Goal: Task Accomplishment & Management: Use online tool/utility

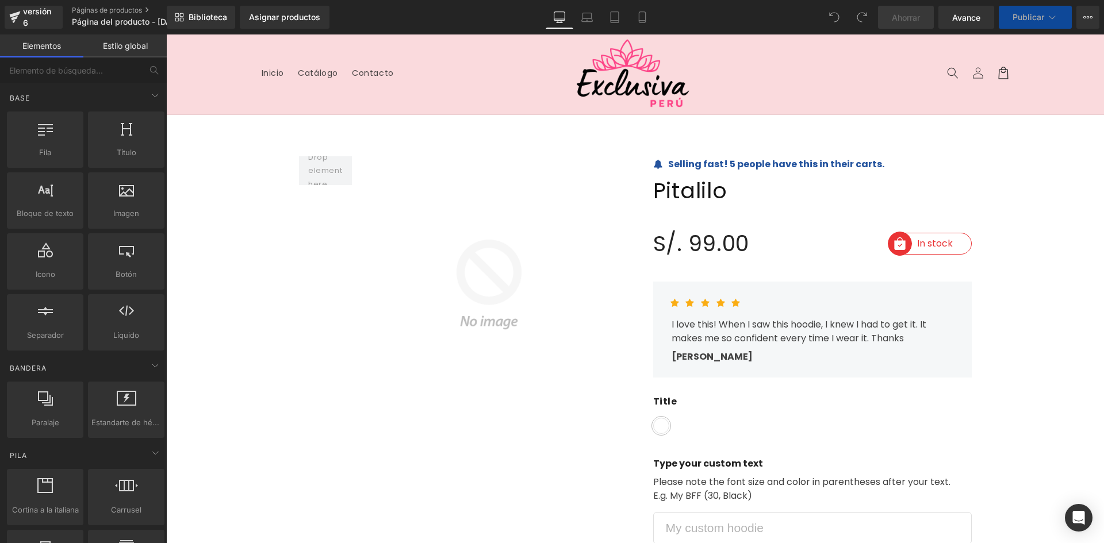
click at [792, 93] on header "Menú Inicio Catálogo Contacto Iniciar sesión Inicio Catálogo Contacto Búsqueda" at bounding box center [635, 74] width 805 height 80
click at [720, 96] on header "Menú Inicio Catálogo Contacto Iniciar sesión Inicio Catálogo Contacto Búsqueda" at bounding box center [635, 74] width 805 height 80
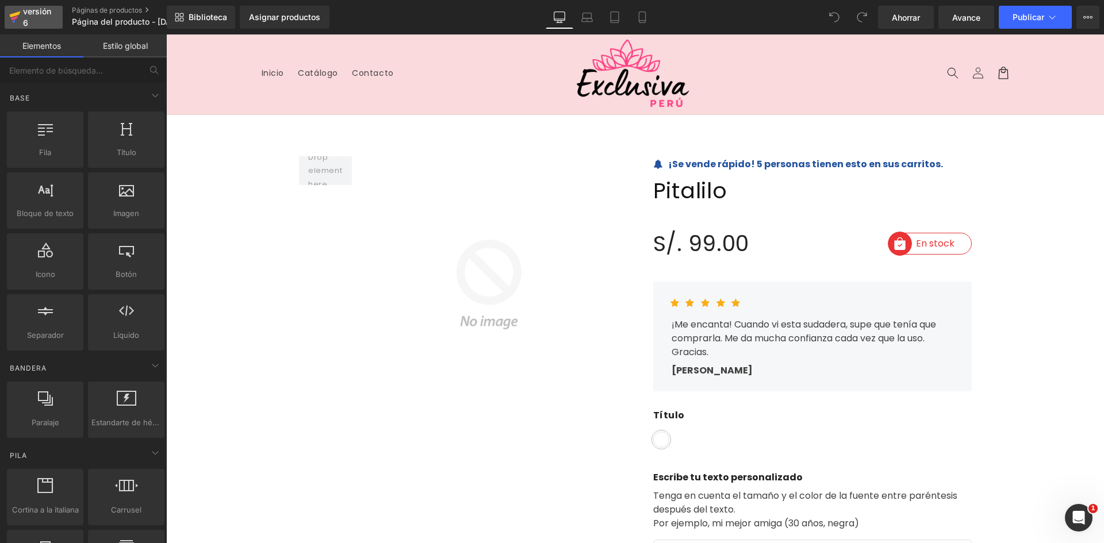
click at [28, 16] on font "versión 6" at bounding box center [37, 16] width 28 height 21
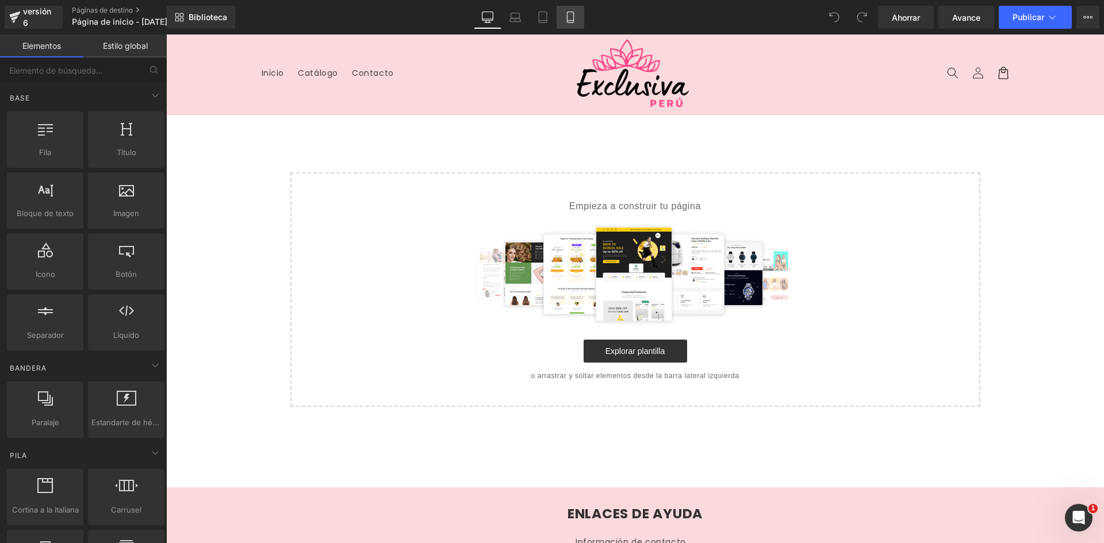
click at [575, 21] on link "Móvil" at bounding box center [570, 17] width 28 height 23
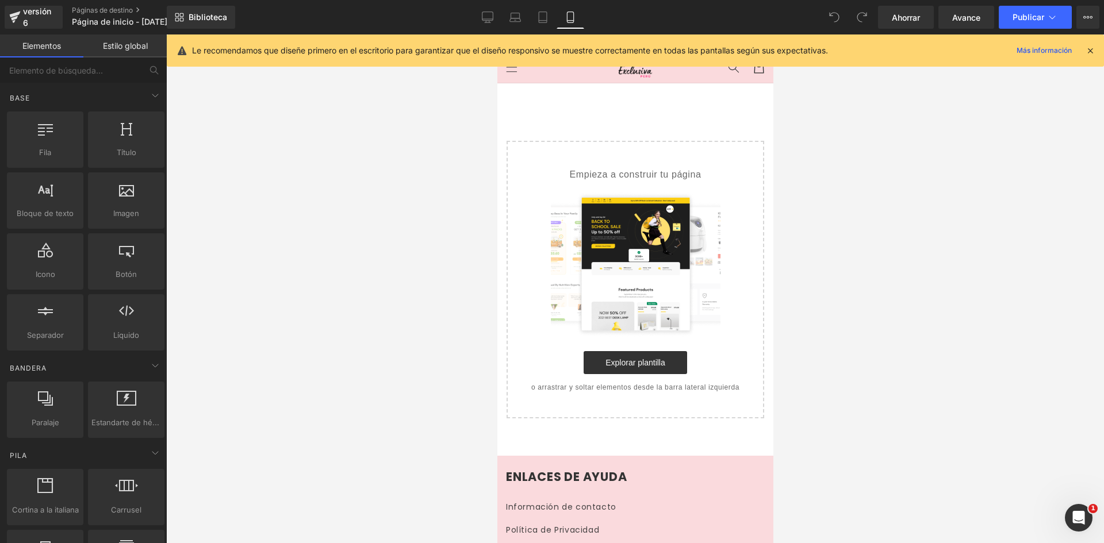
click at [1088, 48] on icon at bounding box center [1090, 50] width 10 height 10
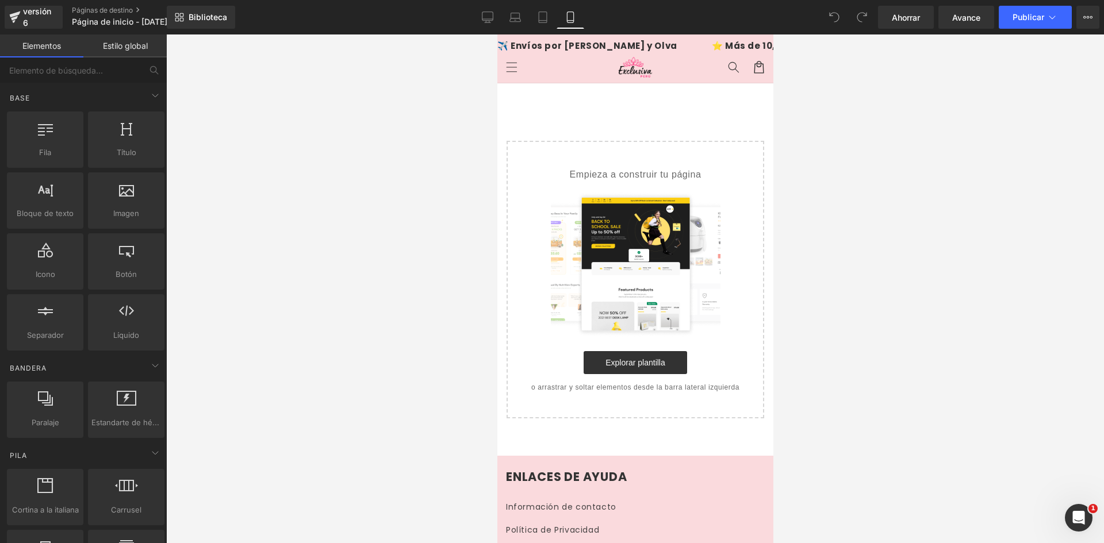
click at [627, 56] on link at bounding box center [634, 66] width 43 height 29
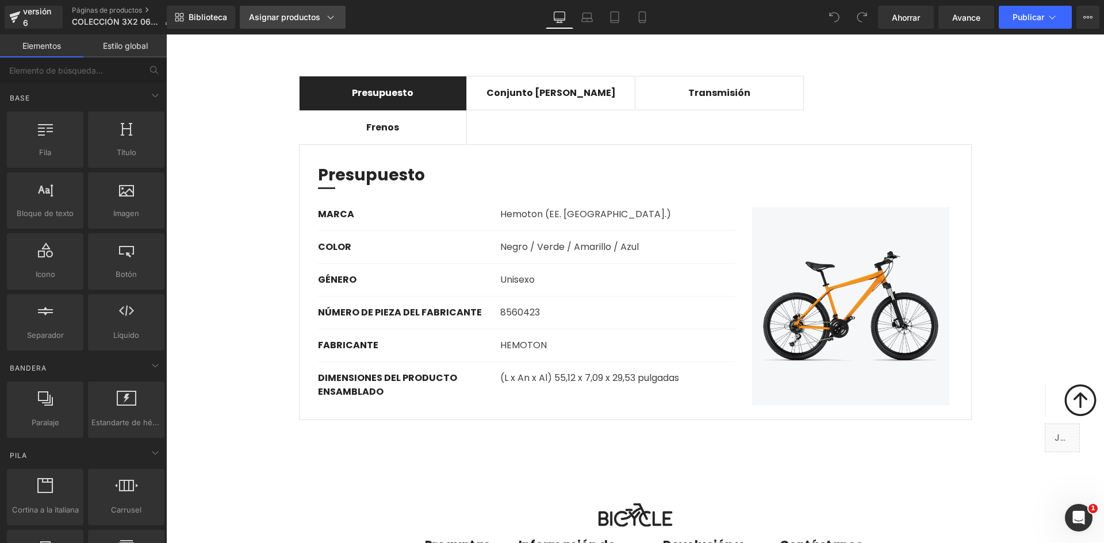
click at [329, 17] on icon at bounding box center [330, 16] width 11 height 11
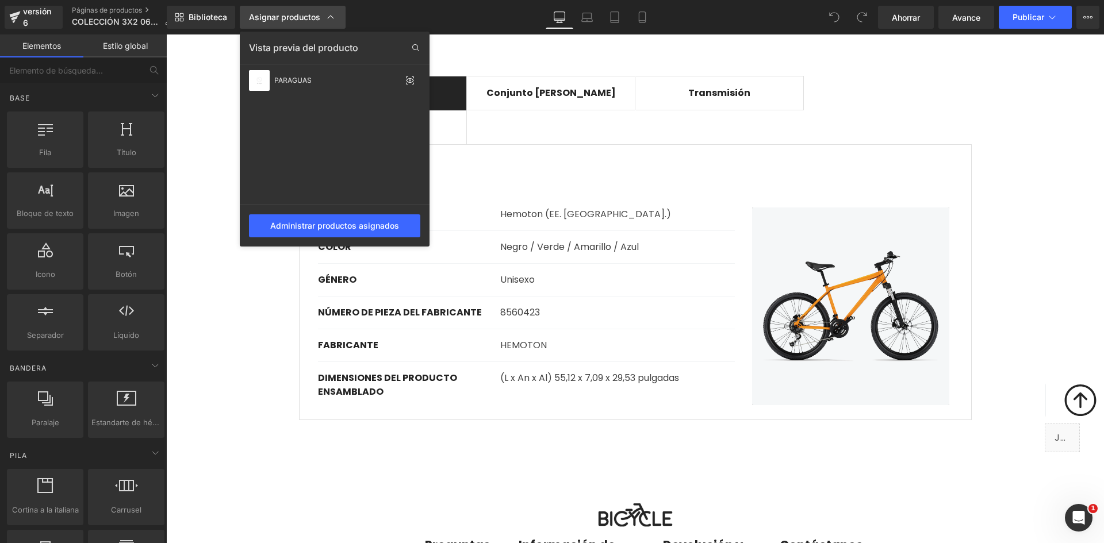
click at [329, 17] on icon at bounding box center [330, 16] width 11 height 11
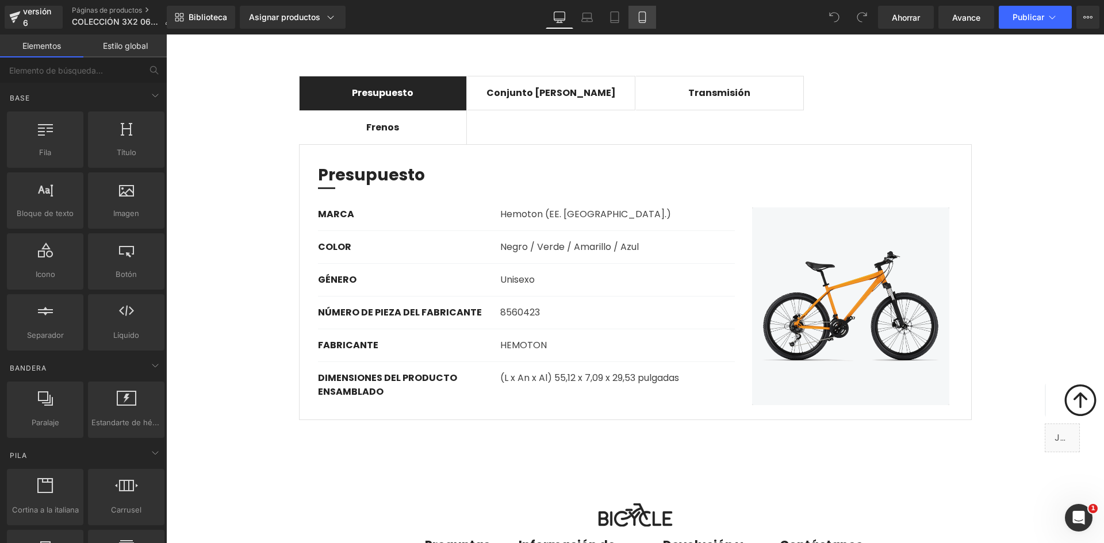
click at [639, 17] on icon at bounding box center [642, 17] width 6 height 11
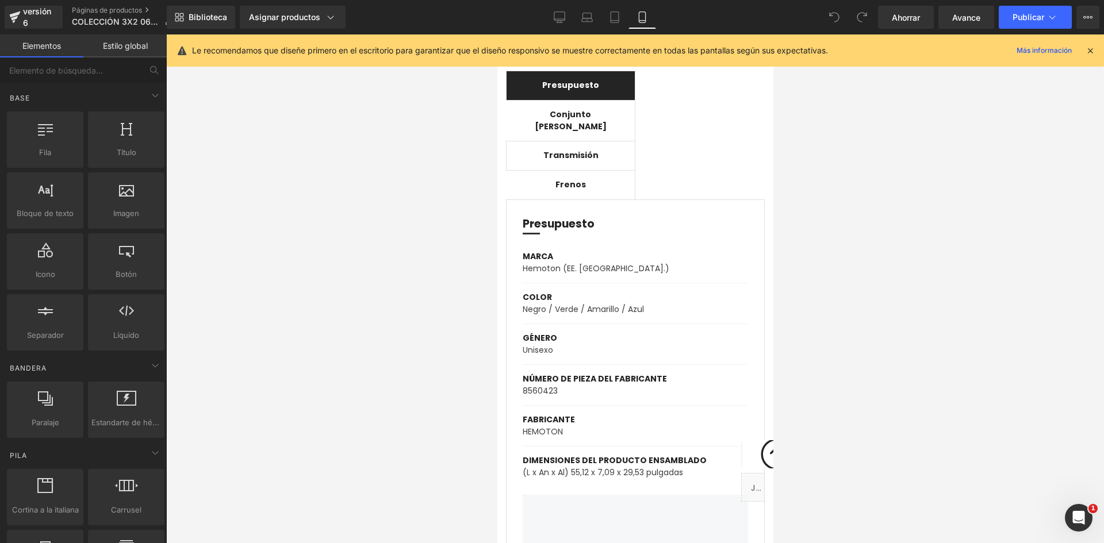
click at [1092, 47] on icon at bounding box center [1090, 50] width 10 height 10
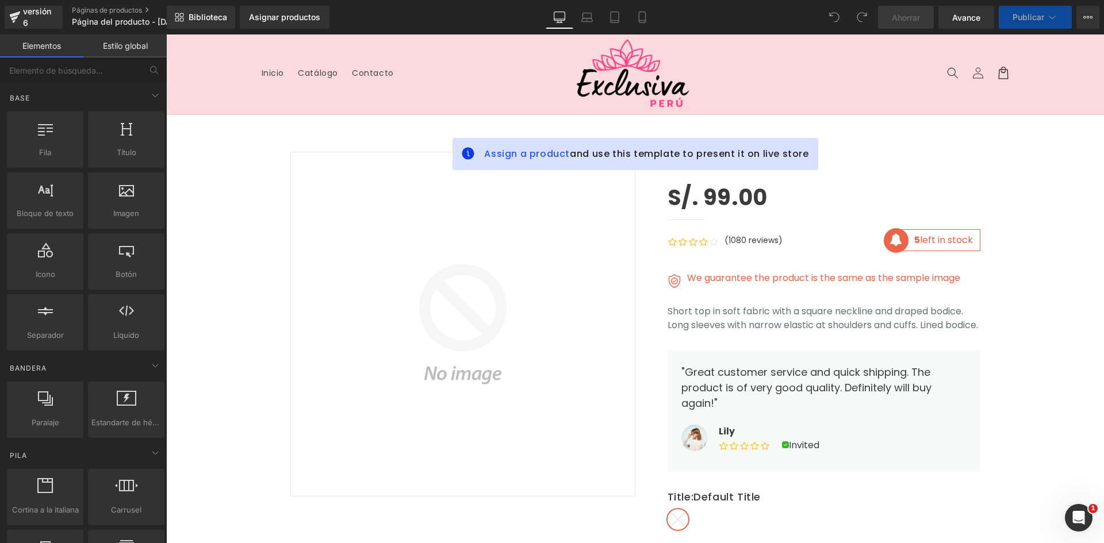
click at [282, 92] on header "Menú Inicio Catálogo Contacto Iniciar sesión Inicio Catálogo Contacto Búsqueda" at bounding box center [635, 74] width 805 height 80
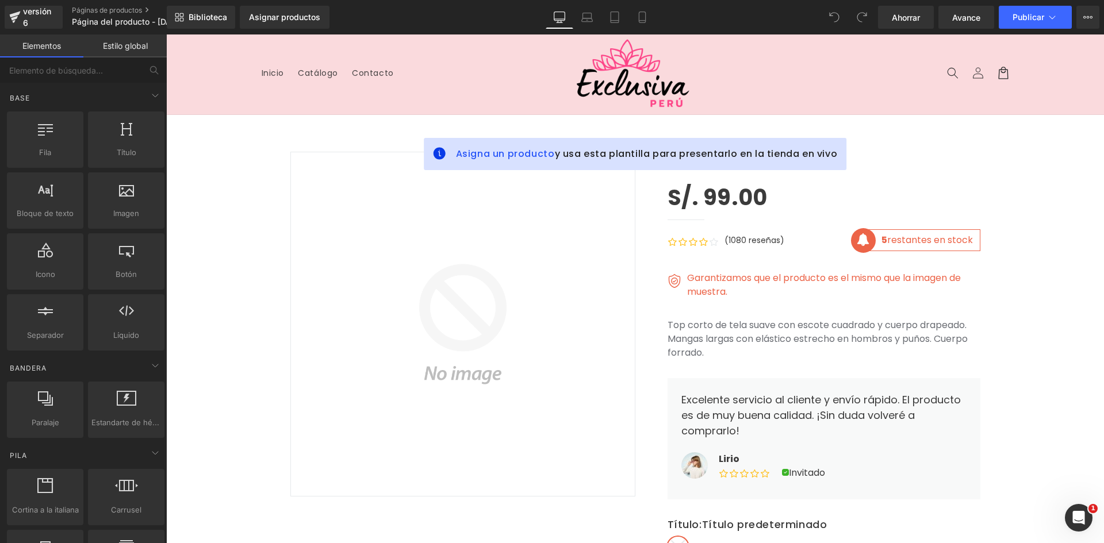
click at [901, 79] on header "Menú Inicio Catálogo Contacto Iniciar sesión Inicio Catálogo Contacto Búsqueda" at bounding box center [635, 74] width 805 height 80
click at [1089, 13] on icon at bounding box center [1087, 17] width 9 height 9
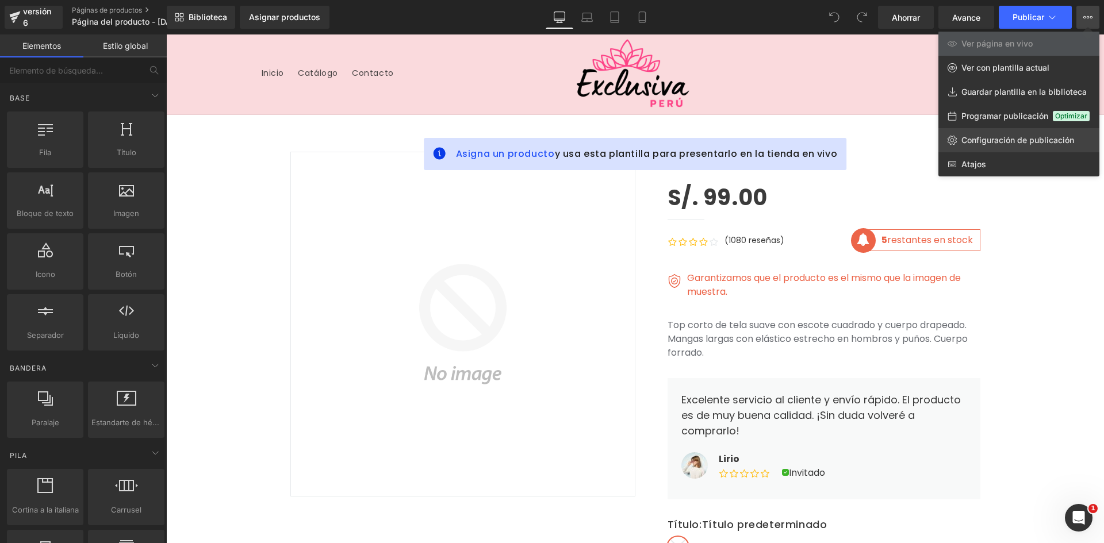
click at [985, 136] on font "Configuración de publicación" at bounding box center [1017, 140] width 113 height 10
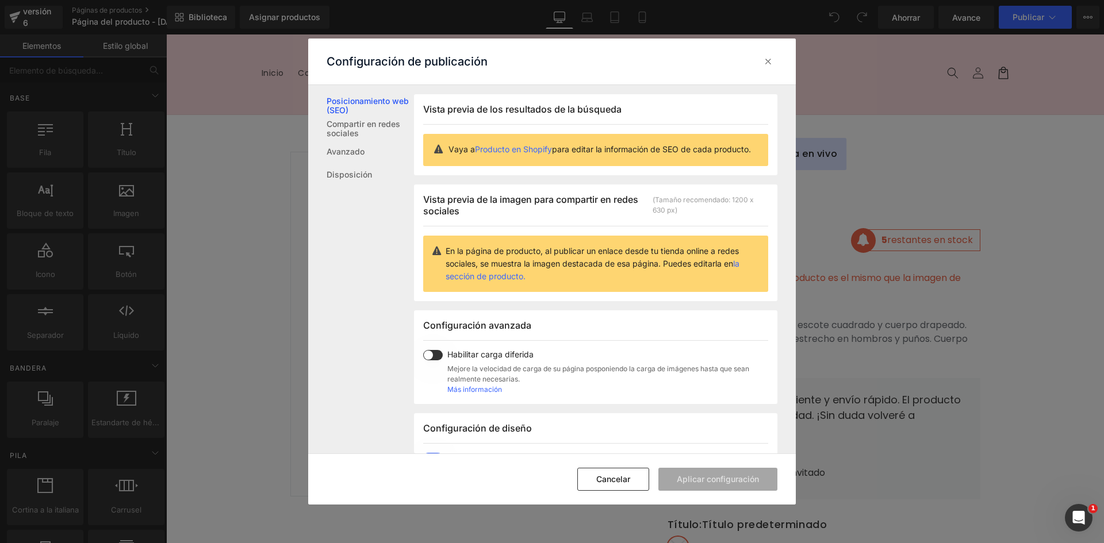
click at [433, 360] on span at bounding box center [433, 355] width 20 height 10
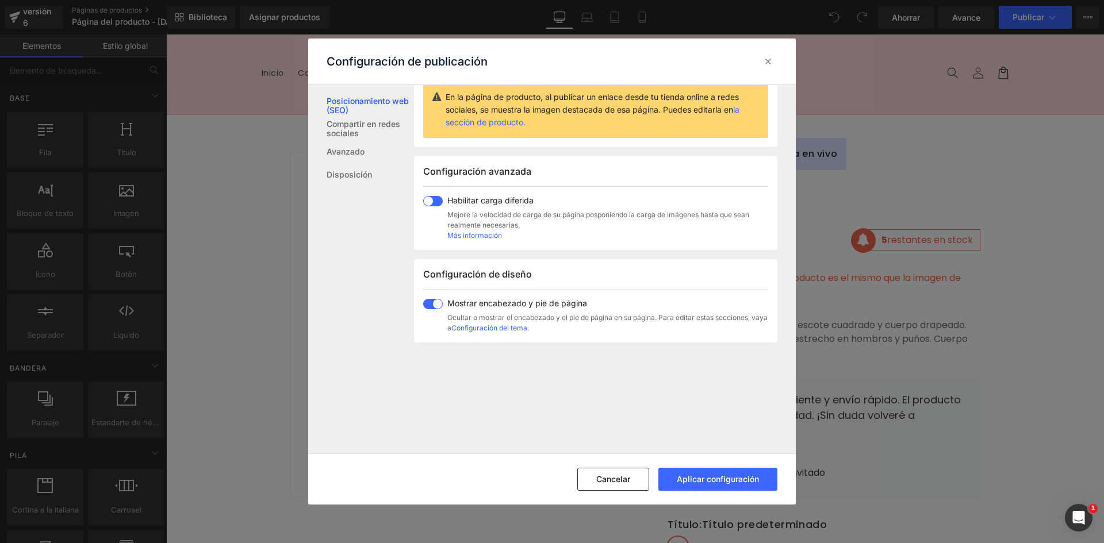
scroll to position [172, 0]
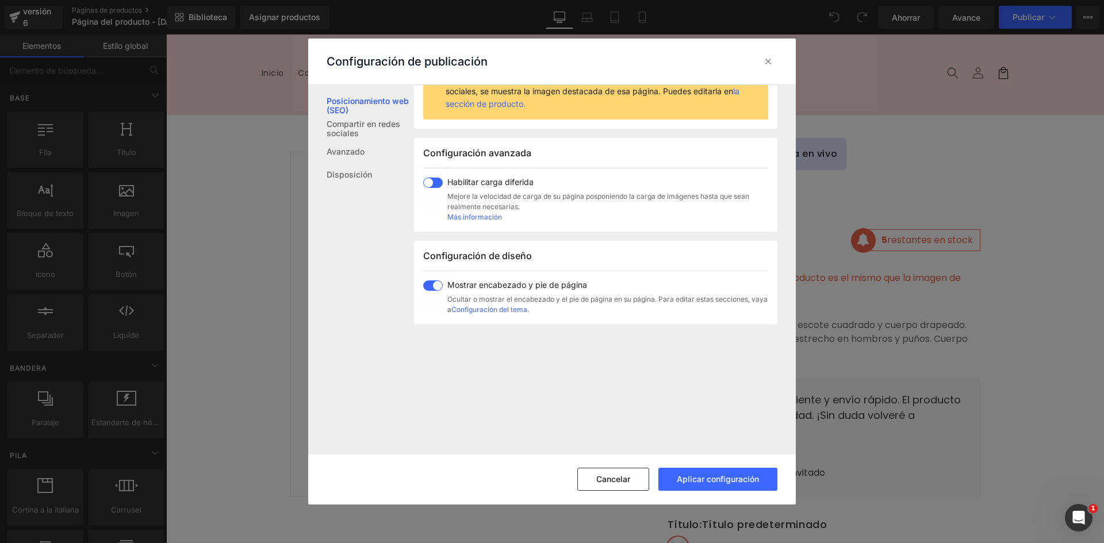
click at [437, 188] on span at bounding box center [433, 183] width 20 height 10
click at [435, 291] on span at bounding box center [433, 286] width 20 height 10
click at [704, 478] on font "Aplicar configuración" at bounding box center [718, 479] width 82 height 10
drag, startPoint x: 628, startPoint y: 481, endPoint x: 461, endPoint y: 447, distance: 170.8
click at [628, 481] on font "Cancelar" at bounding box center [613, 479] width 34 height 10
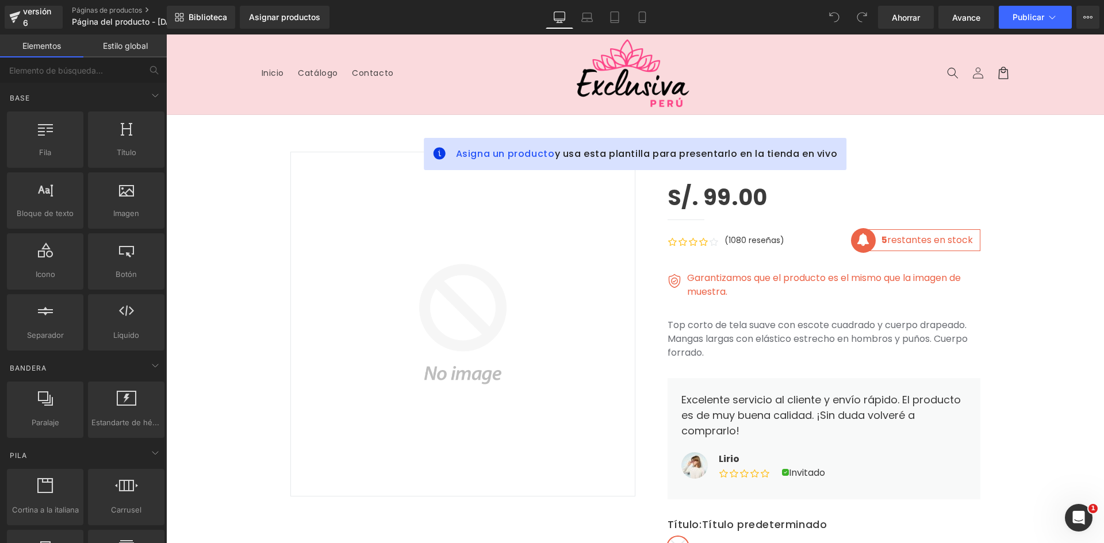
click at [1018, 75] on header "Menú Inicio Catálogo Contacto Iniciar sesión Inicio Catálogo Contacto Búsqueda" at bounding box center [635, 74] width 805 height 80
click at [1089, 17] on icon at bounding box center [1087, 17] width 9 height 9
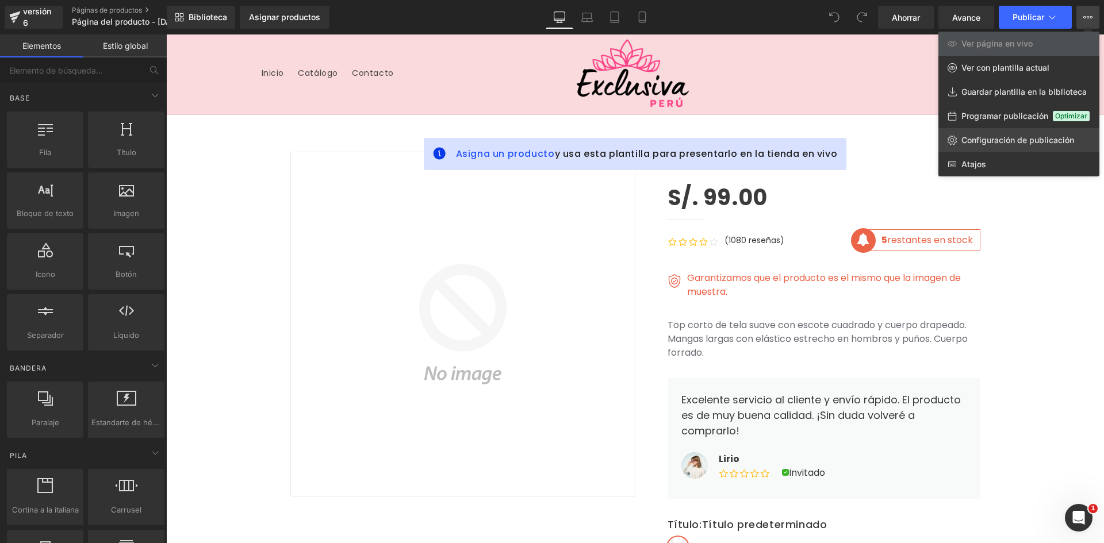
click at [995, 141] on font "Configuración de publicación" at bounding box center [1017, 140] width 113 height 10
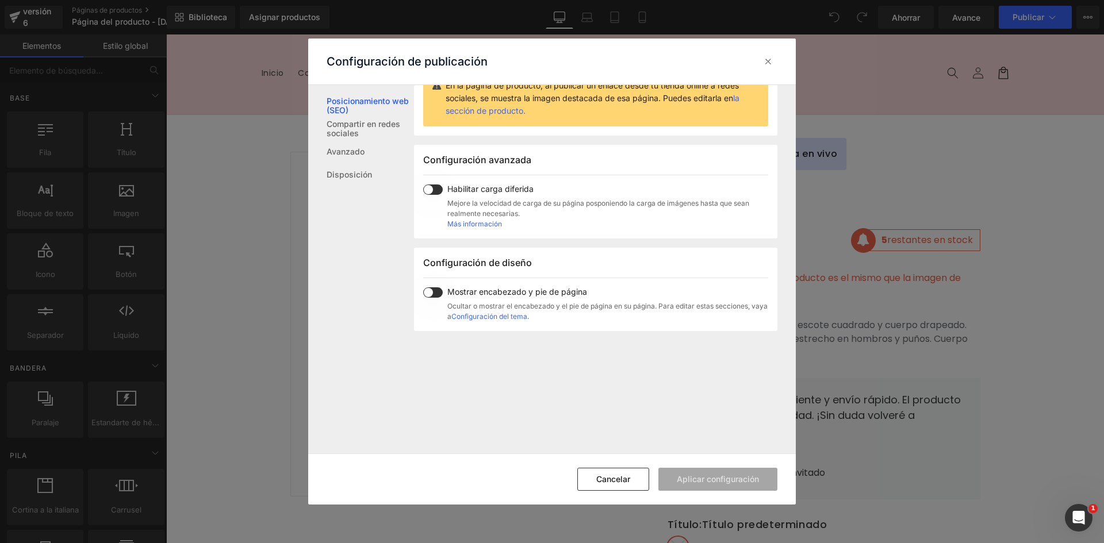
scroll to position [230, 0]
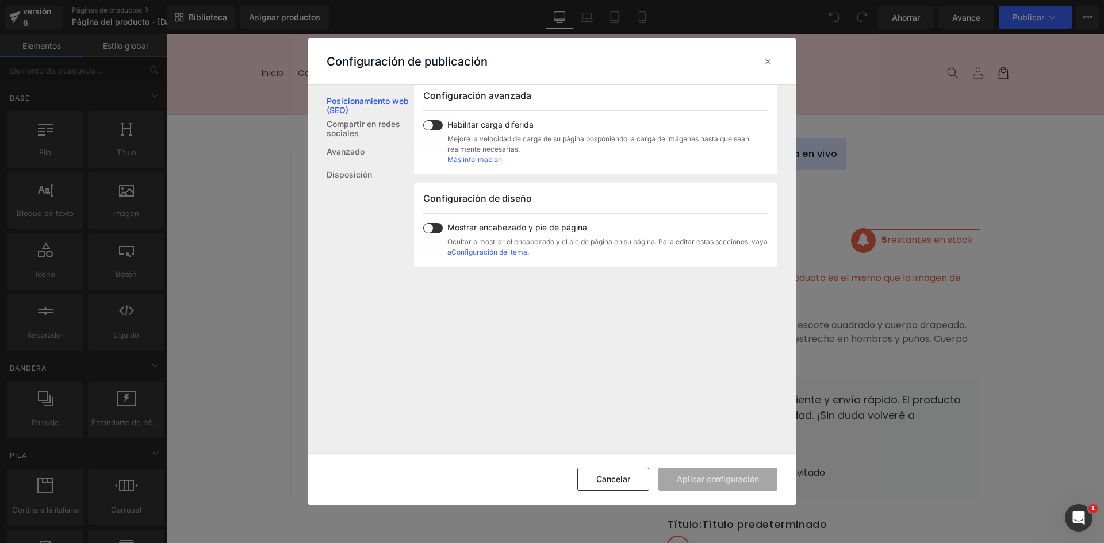
click at [433, 233] on span at bounding box center [433, 228] width 20 height 10
click at [731, 482] on font "Aplicar configuración" at bounding box center [718, 479] width 82 height 10
click at [769, 60] on icon at bounding box center [767, 61] width 11 height 11
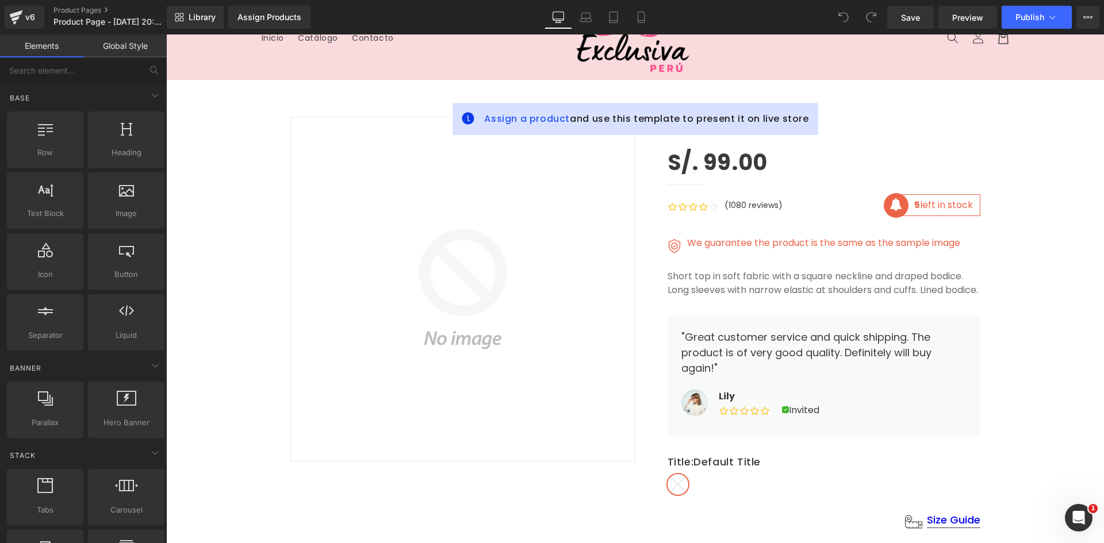
scroll to position [0, 0]
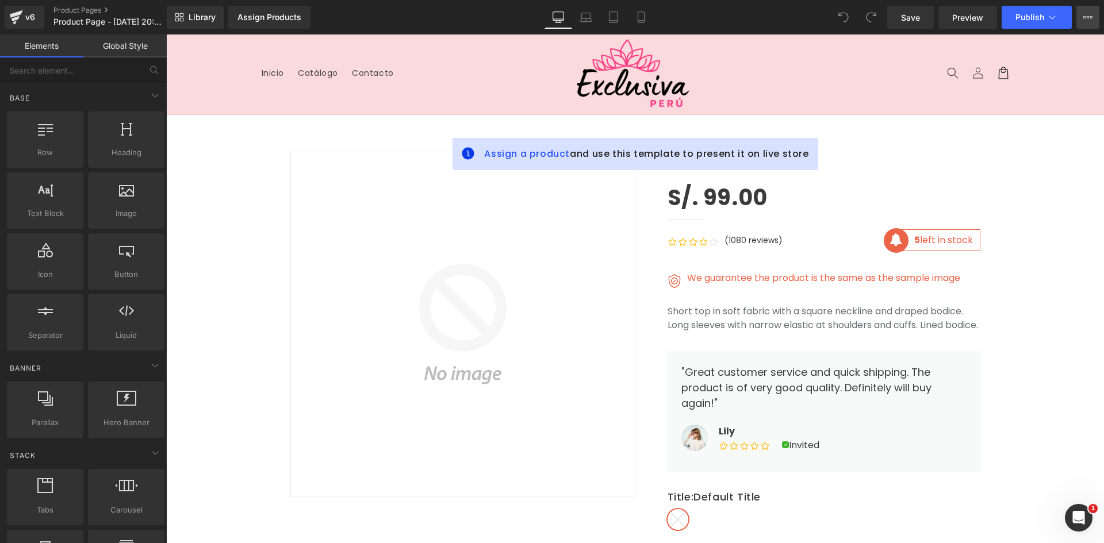
click at [1089, 16] on icon at bounding box center [1087, 17] width 9 height 9
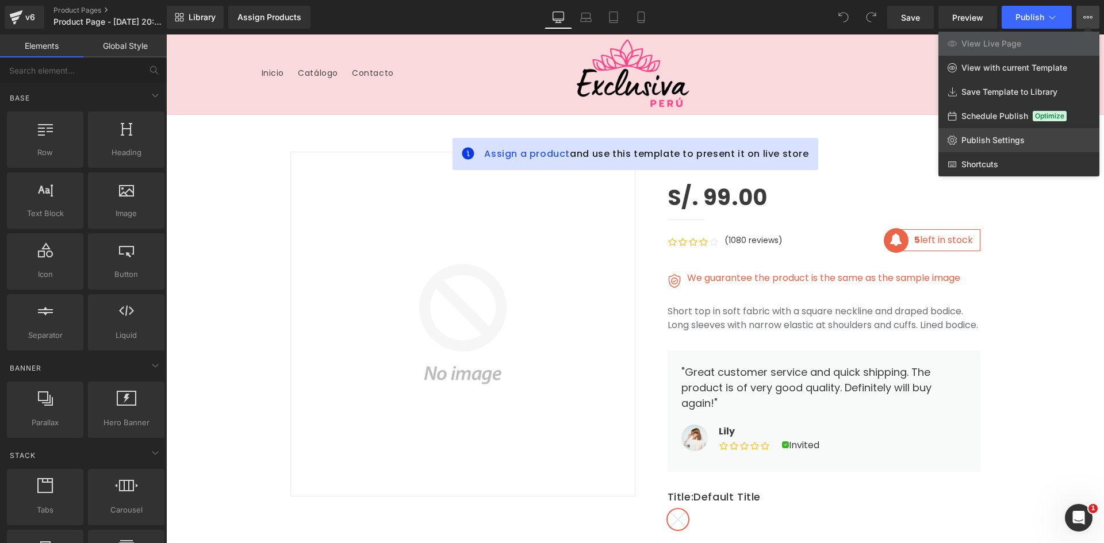
click at [986, 139] on span "Publish Settings" at bounding box center [992, 140] width 63 height 10
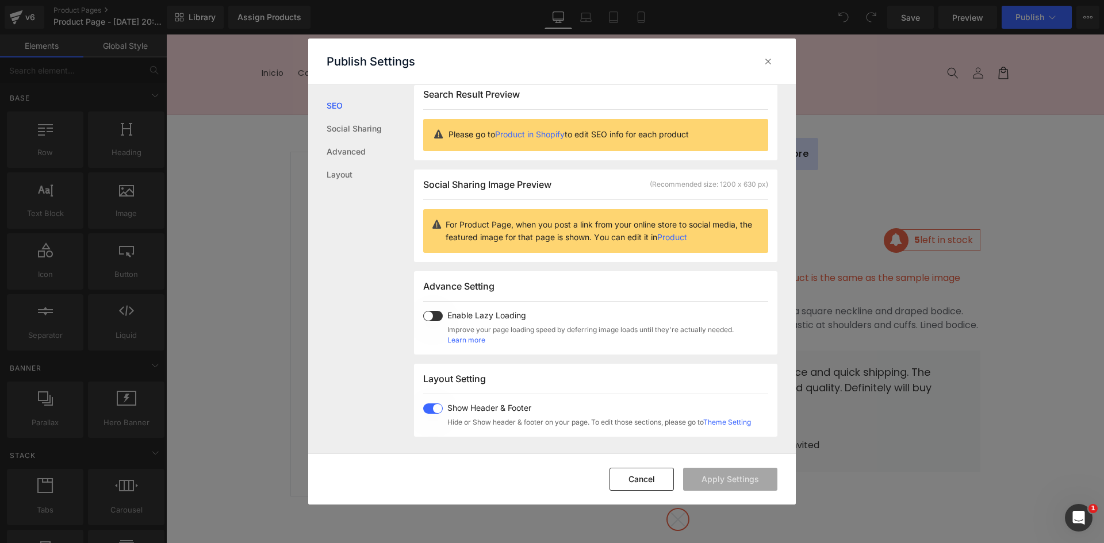
scroll to position [57, 0]
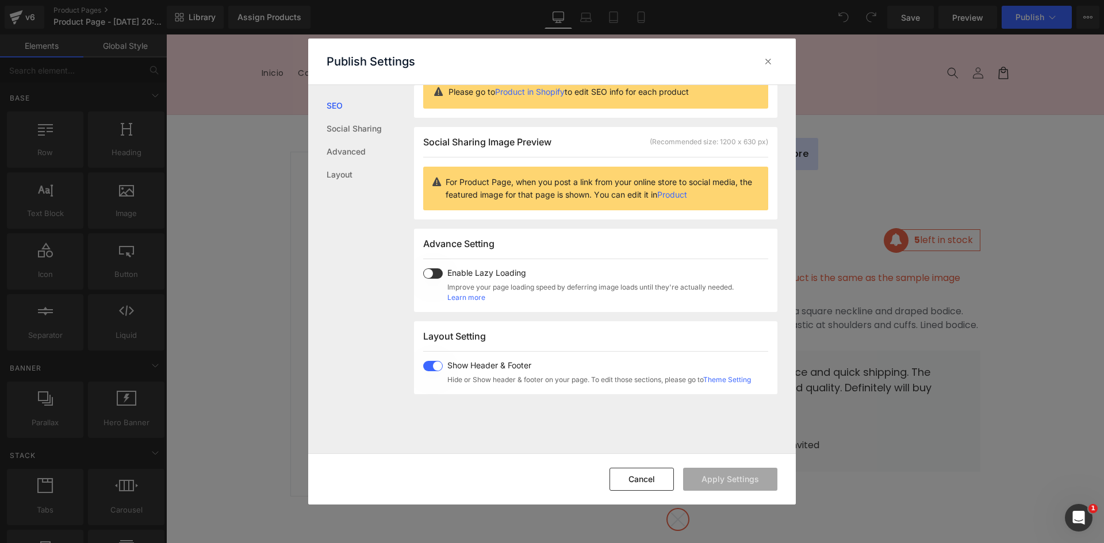
click at [432, 274] on span at bounding box center [433, 273] width 20 height 10
click at [741, 479] on button "Apply Settings" at bounding box center [730, 479] width 94 height 23
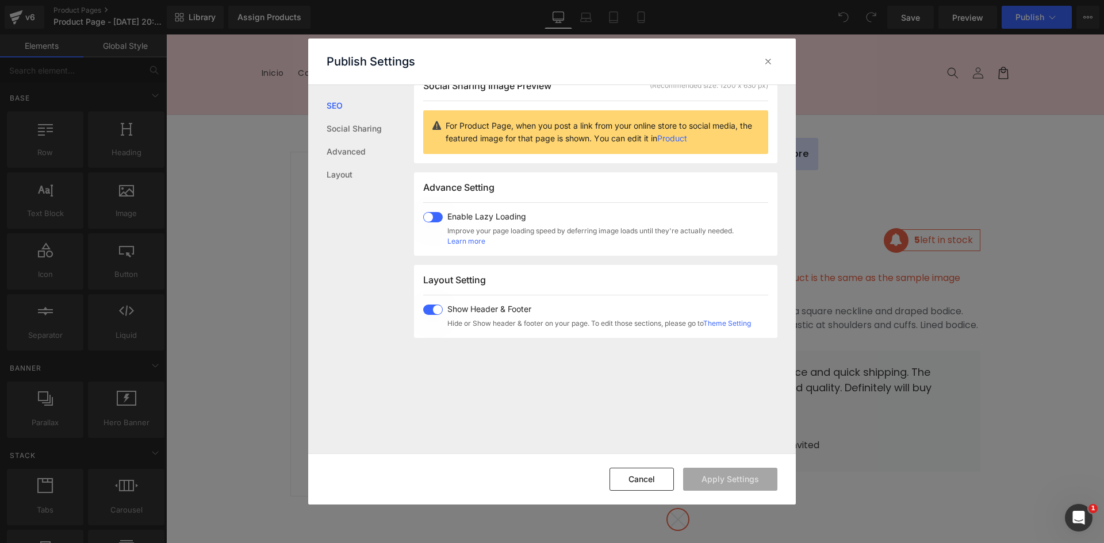
scroll to position [0, 0]
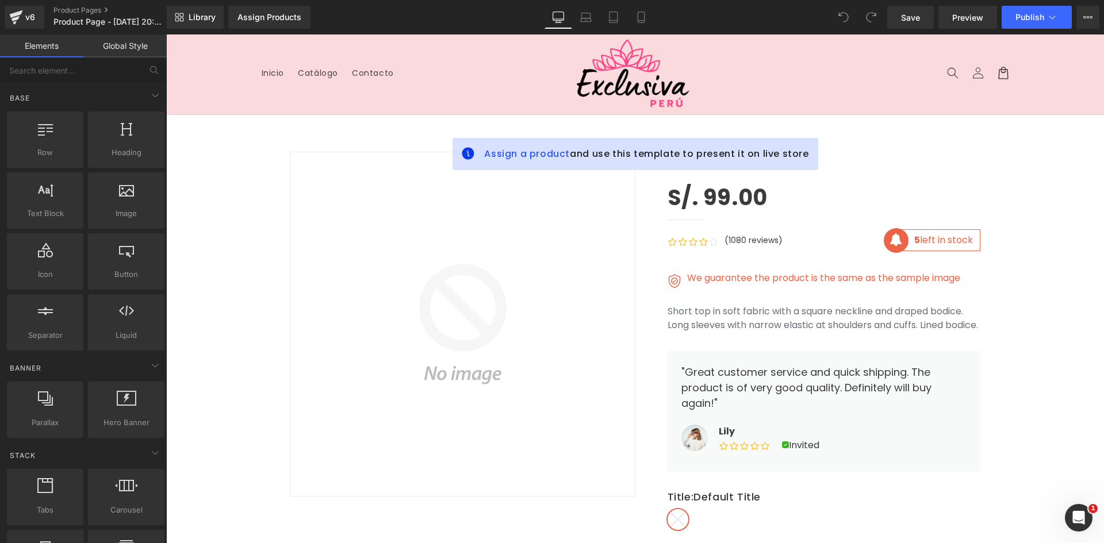
click at [734, 87] on header "Menu Inicio Catálogo Contacto Iniciar sesión Inicio Catálogo Contacto" at bounding box center [635, 74] width 805 height 80
click at [288, 95] on header "Menu Inicio Catálogo Contacto Iniciar sesión Inicio Catálogo Contacto" at bounding box center [635, 74] width 805 height 80
click at [830, 94] on header "Menu Inicio Catálogo Contacto Iniciar sesión Inicio Catálogo Contacto" at bounding box center [635, 74] width 805 height 80
click at [789, 94] on header "Menu Inicio Catálogo Contacto Iniciar sesión Inicio Catálogo Contacto" at bounding box center [635, 74] width 805 height 80
click at [963, 17] on span "Preview" at bounding box center [967, 17] width 31 height 12
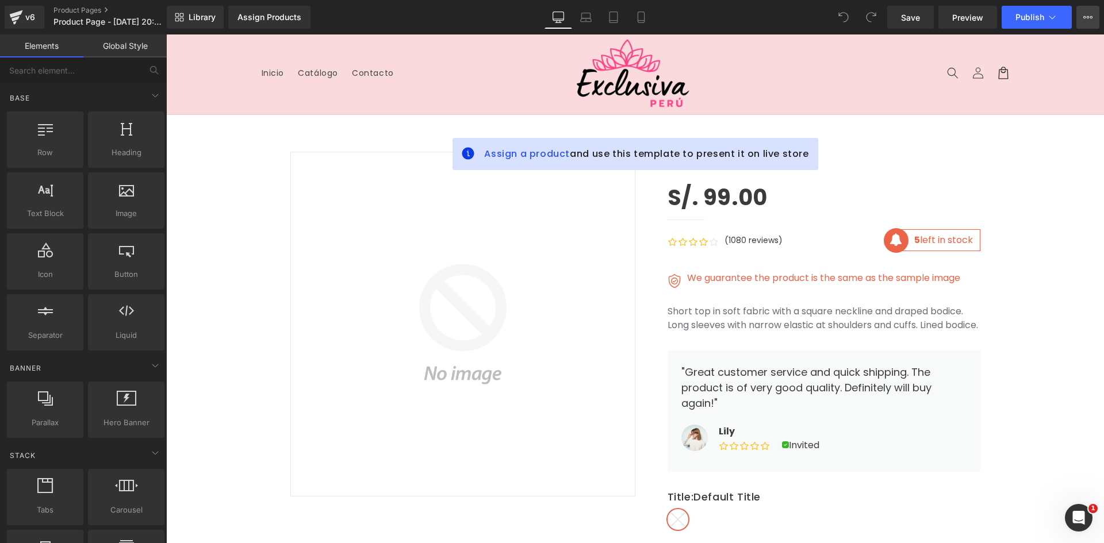
click at [1085, 15] on icon at bounding box center [1087, 17] width 9 height 9
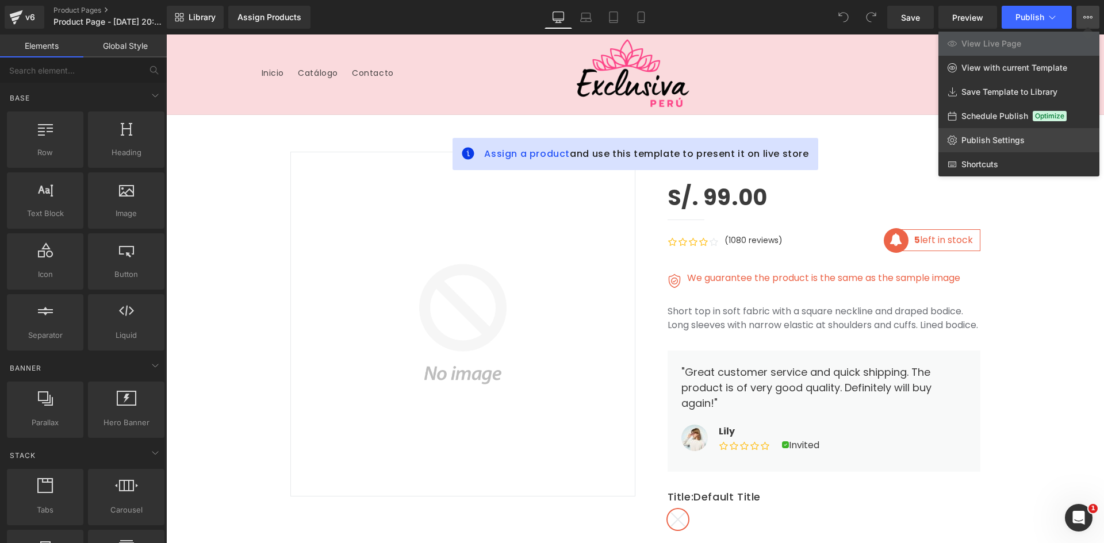
click at [974, 141] on span "Publish Settings" at bounding box center [992, 140] width 63 height 10
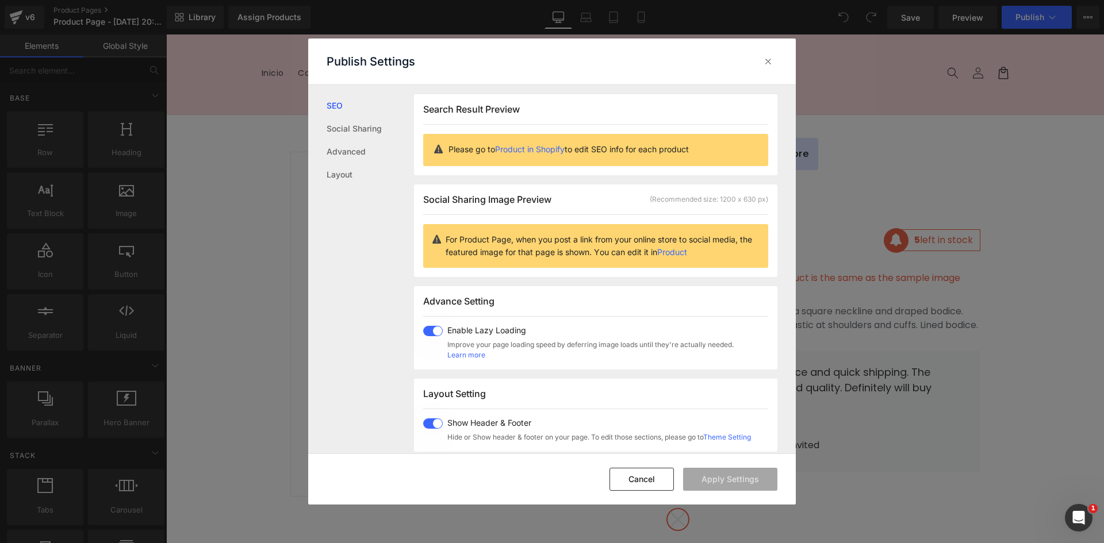
click at [432, 331] on span at bounding box center [433, 331] width 20 height 10
click at [443, 425] on div "Show Header & Footer Hide or Show header & footer on your page. To edit those s…" at bounding box center [597, 431] width 308 height 24
click at [358, 134] on link "Social Sharing" at bounding box center [370, 128] width 87 height 23
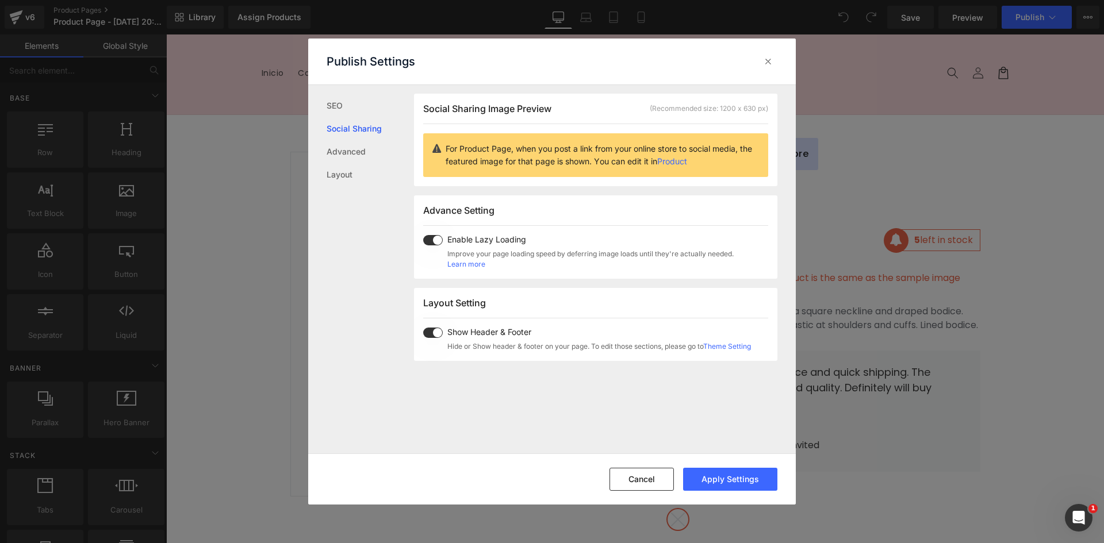
click at [432, 244] on span at bounding box center [433, 240] width 20 height 10
click at [435, 336] on span at bounding box center [433, 333] width 20 height 10
click at [354, 152] on link "Advanced" at bounding box center [370, 151] width 87 height 23
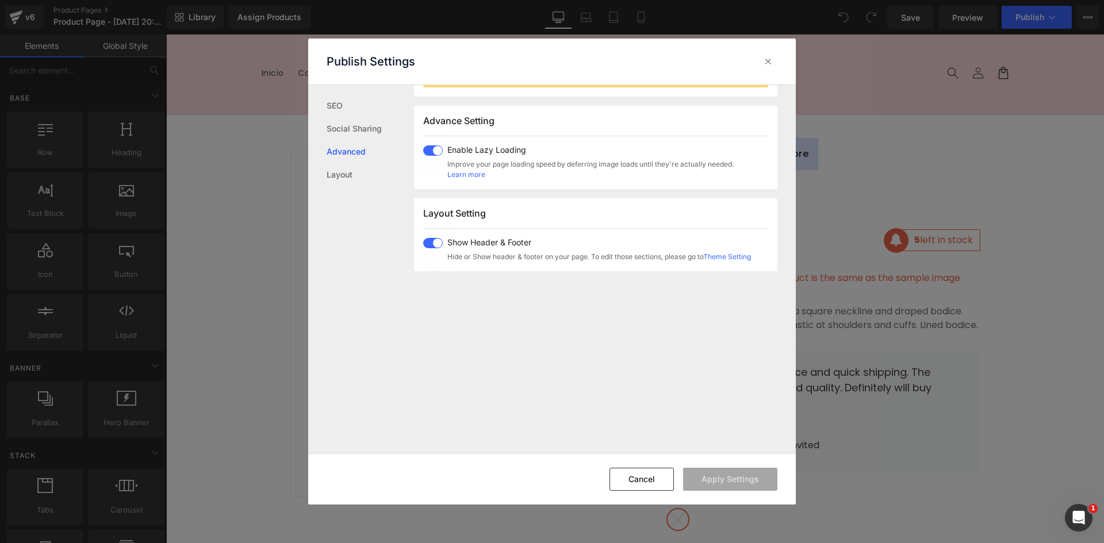
scroll to position [193, 0]
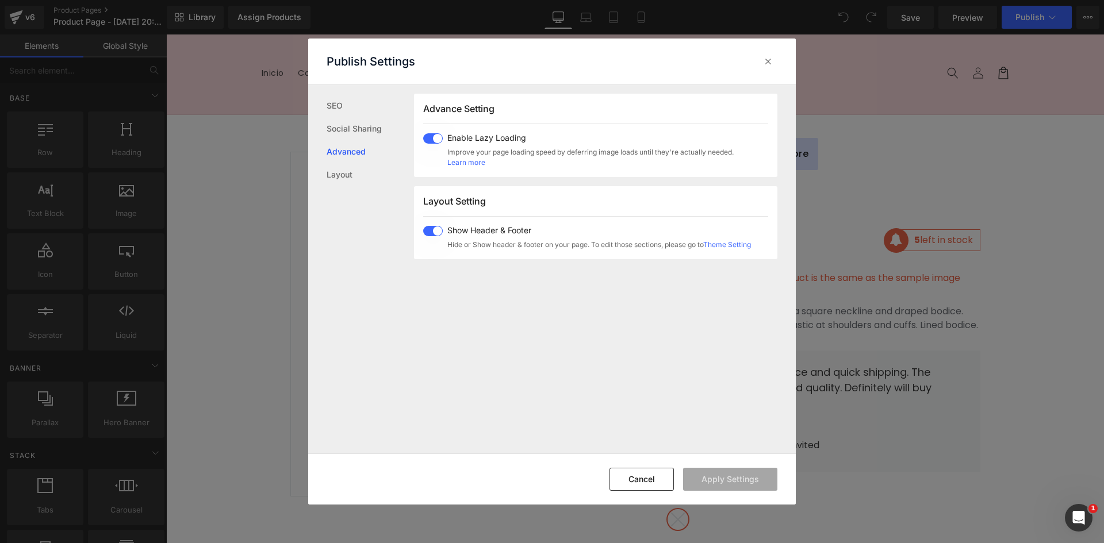
click at [437, 232] on span at bounding box center [433, 231] width 20 height 10
click at [435, 141] on span at bounding box center [433, 138] width 20 height 10
click at [338, 175] on link "Layout" at bounding box center [370, 174] width 87 height 23
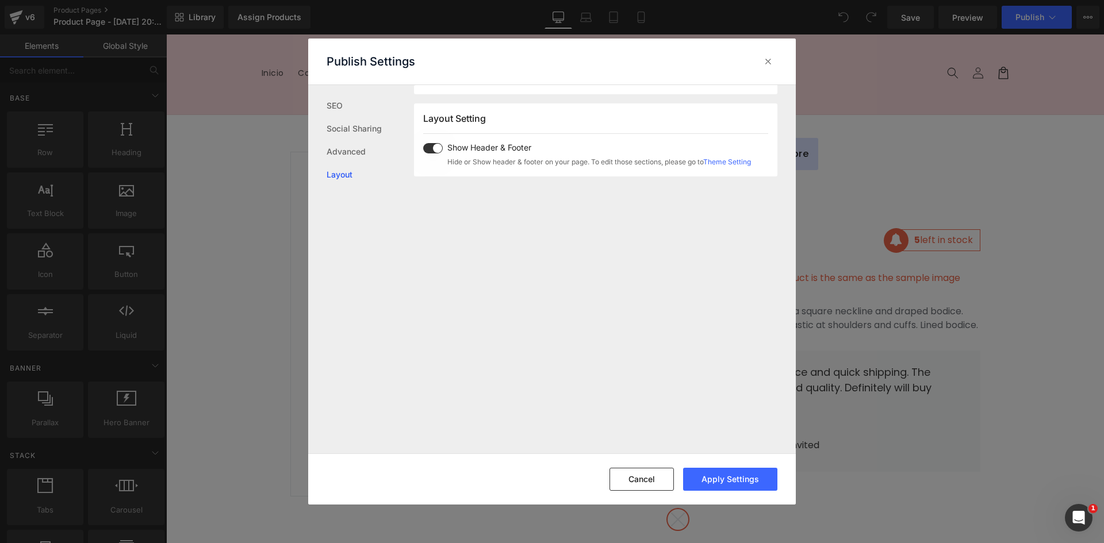
scroll to position [285, 0]
click at [433, 137] on span at bounding box center [433, 139] width 20 height 10
click at [730, 480] on button "Apply Settings" at bounding box center [730, 479] width 94 height 23
click at [765, 60] on icon at bounding box center [767, 61] width 11 height 11
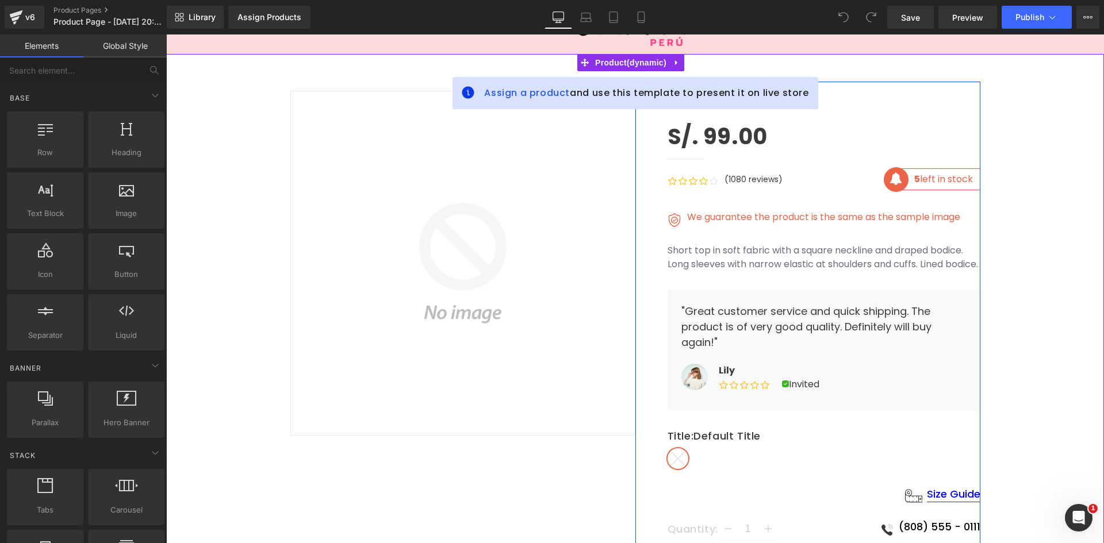
scroll to position [172, 0]
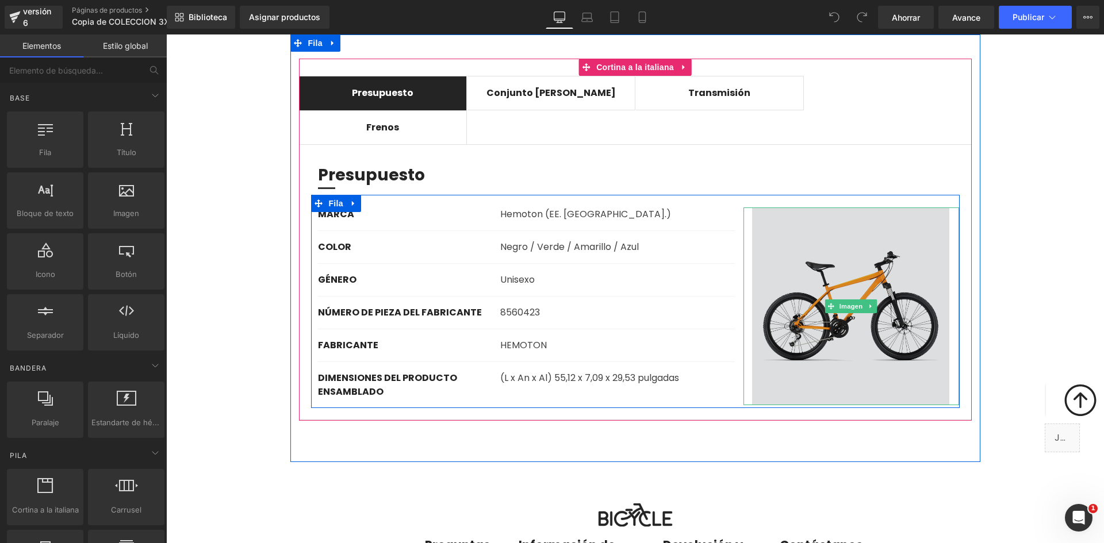
click at [833, 316] on img at bounding box center [851, 307] width 216 height 198
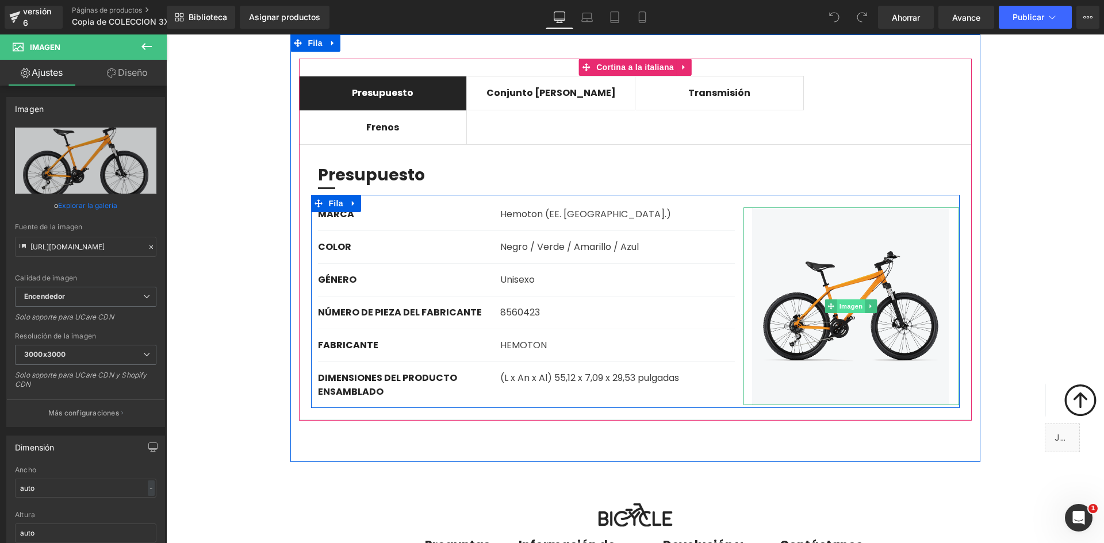
click at [849, 306] on font "Imagen" at bounding box center [851, 306] width 24 height 7
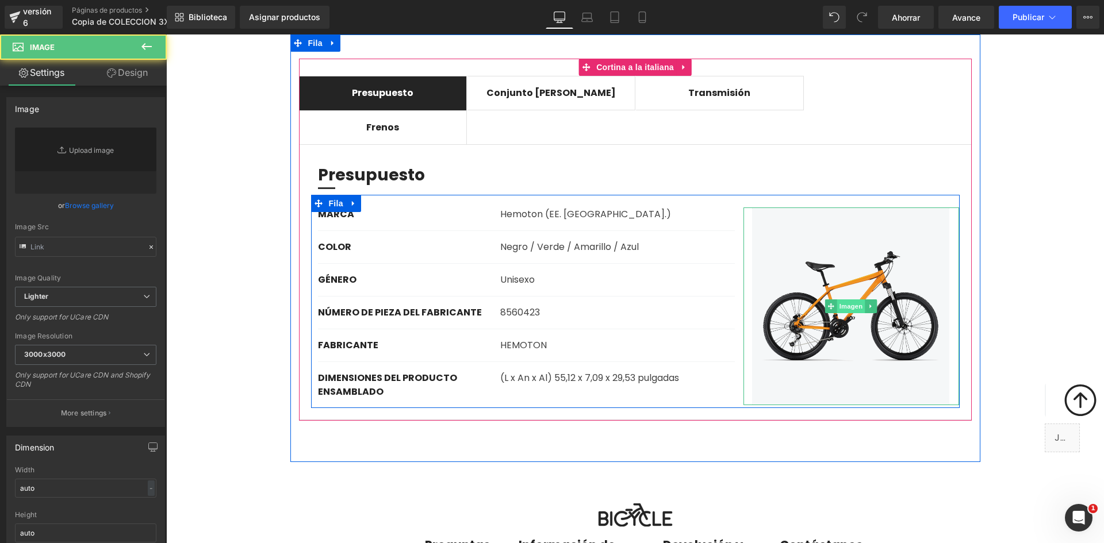
type input "[URL][DOMAIN_NAME]"
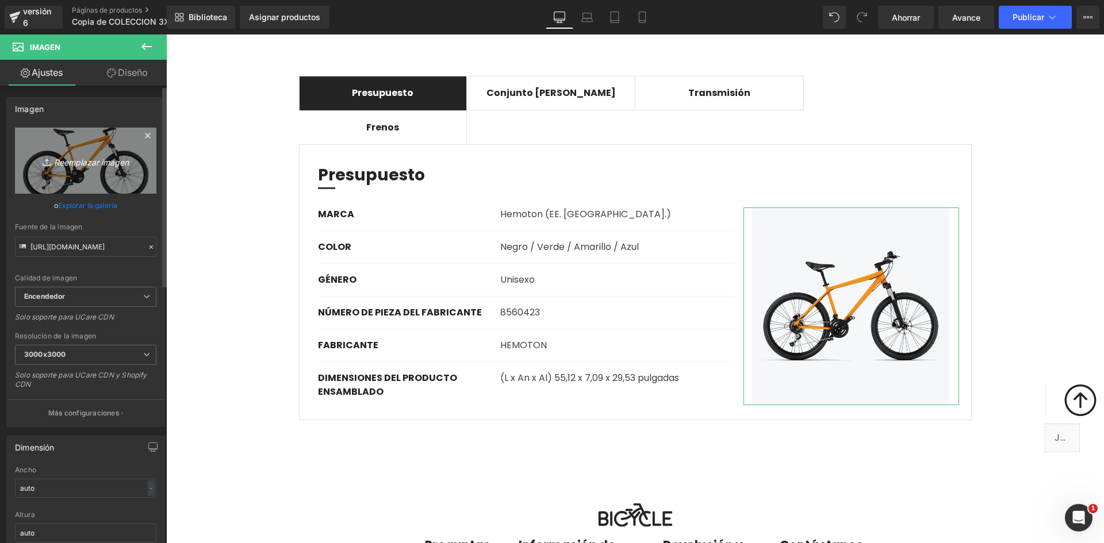
click at [74, 163] on font "Reemplazar imagen" at bounding box center [91, 162] width 75 height 10
type input "C:\fakepath\ideas-para-usar-facebook-live-en-tu-estrategia-de-marketing-1.jpg"
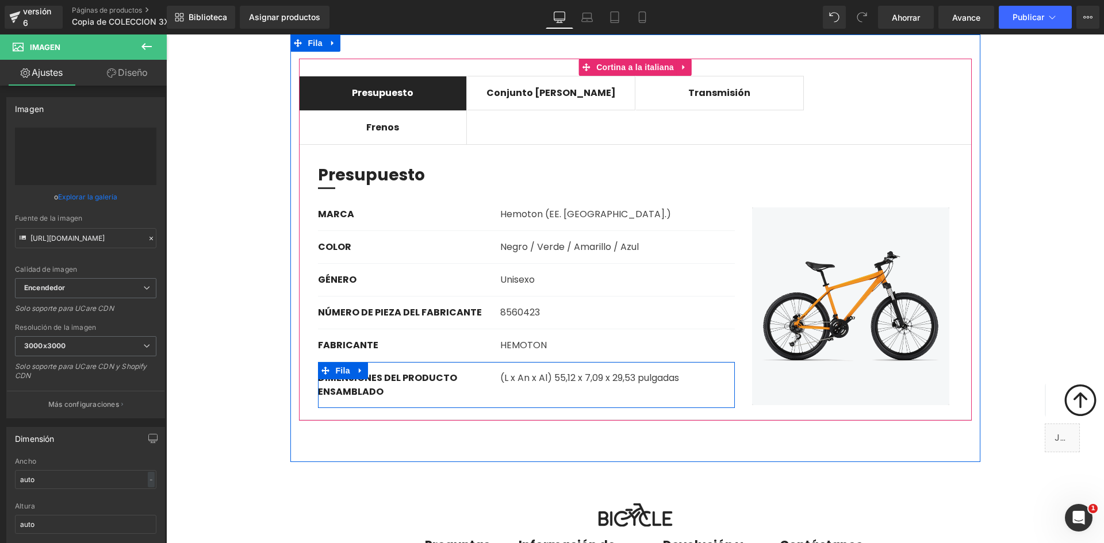
type input "[URL][DOMAIN_NAME]"
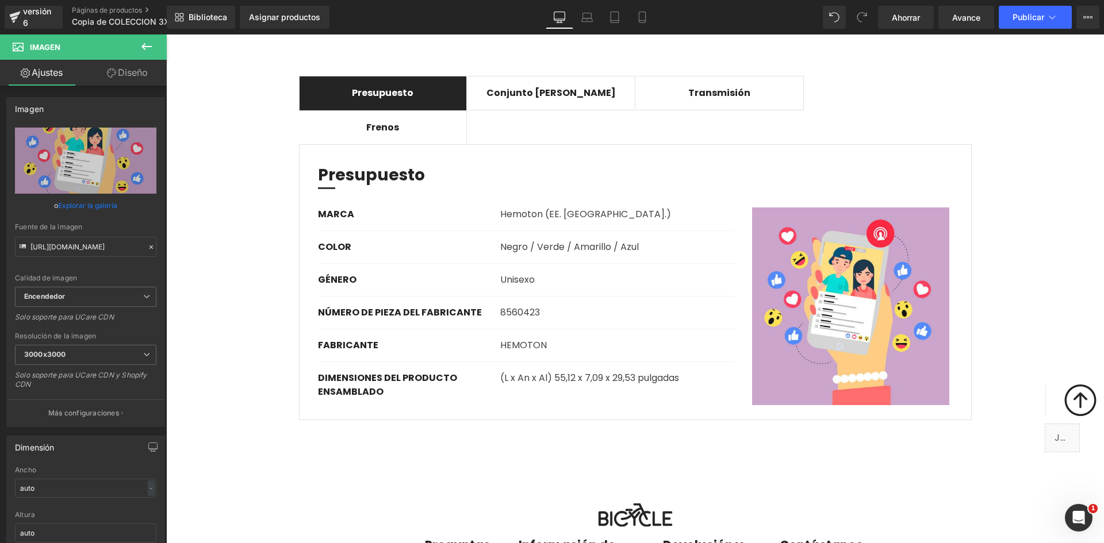
click at [261, 3] on div "Biblioteca Asignar productos Vista previa del producto No product match your se…" at bounding box center [635, 17] width 937 height 34
click at [269, 14] on font "Asignar productos" at bounding box center [284, 17] width 71 height 10
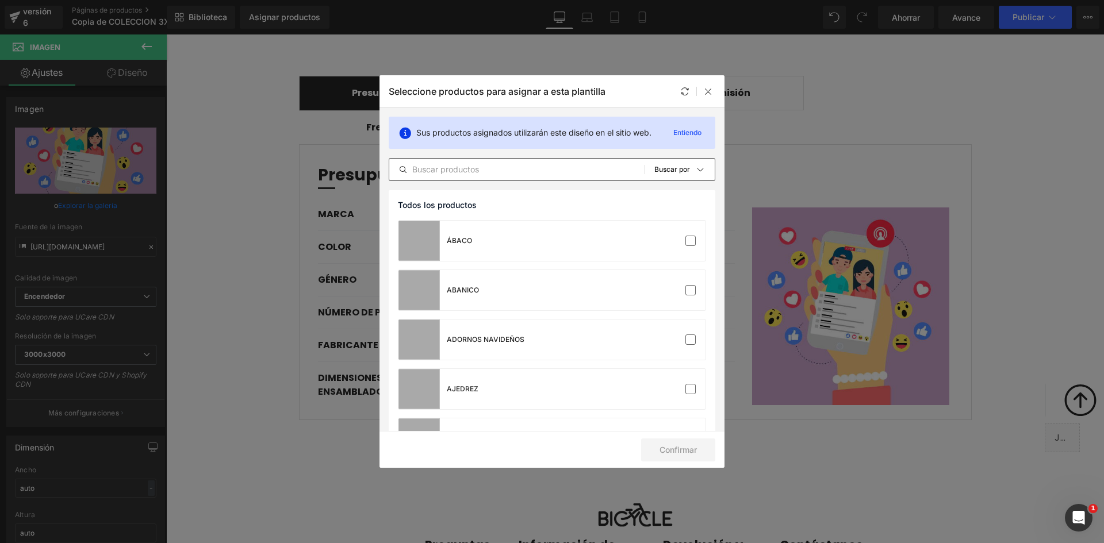
click at [444, 167] on input "text" at bounding box center [516, 170] width 255 height 14
click at [668, 170] on font "Buscar por" at bounding box center [672, 169] width 36 height 9
click at [532, 172] on input "text" at bounding box center [516, 170] width 255 height 14
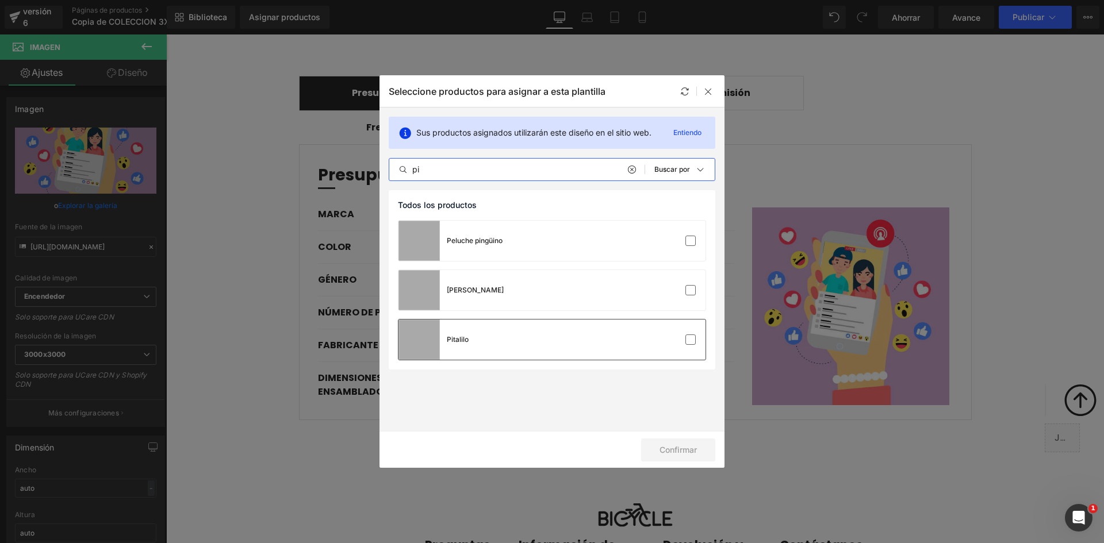
type input "pi"
click at [573, 347] on div "Pitalilo" at bounding box center [551, 340] width 307 height 40
click at [705, 452] on button "Confirmar" at bounding box center [678, 450] width 74 height 23
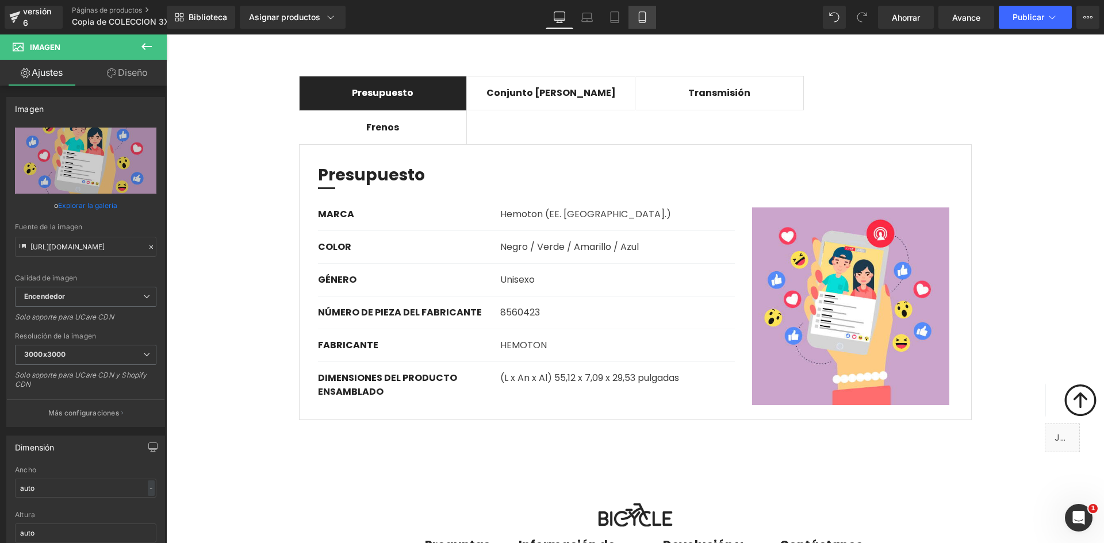
click at [642, 14] on icon at bounding box center [641, 16] width 11 height 11
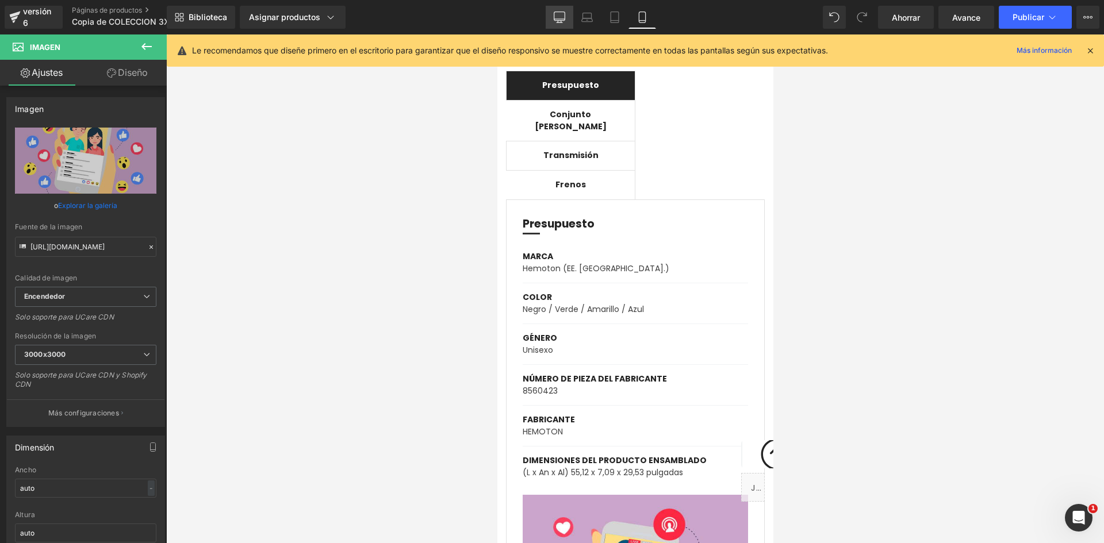
click at [566, 13] on link "De oficina" at bounding box center [560, 17] width 28 height 23
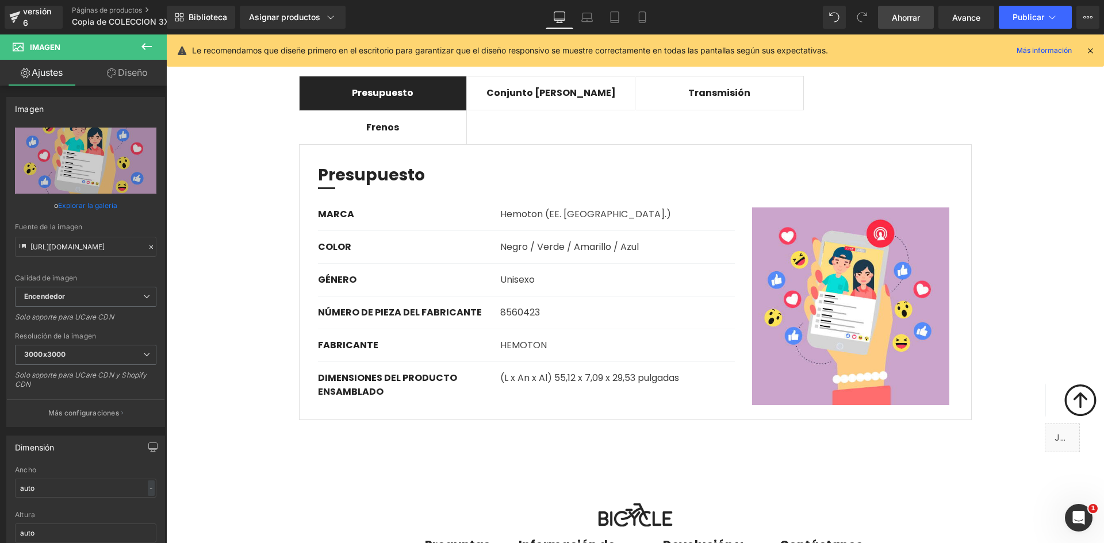
click at [892, 19] on font "Ahorrar" at bounding box center [906, 18] width 28 height 10
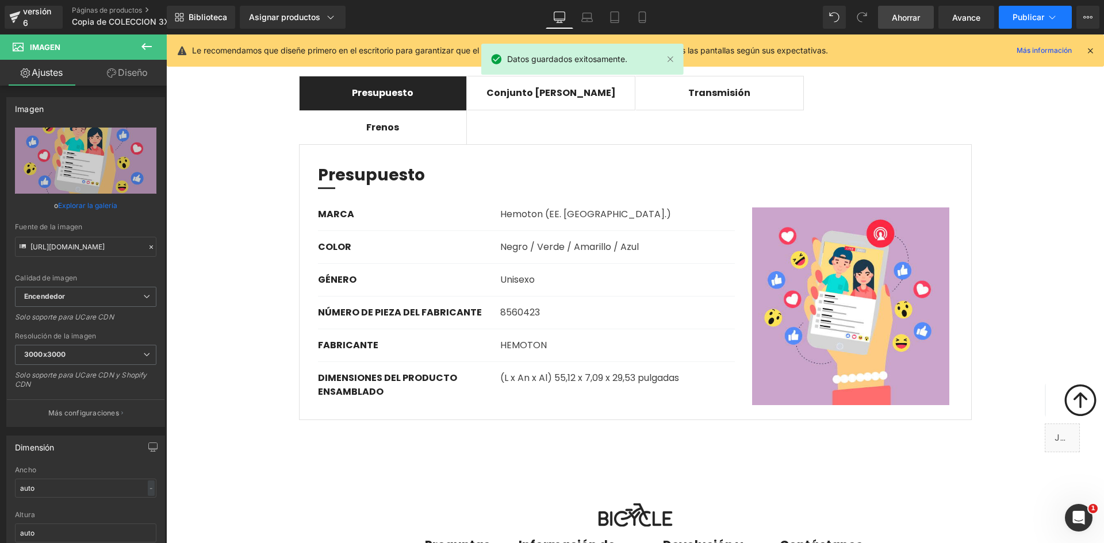
click at [1020, 19] on font "Publicar" at bounding box center [1028, 17] width 32 height 10
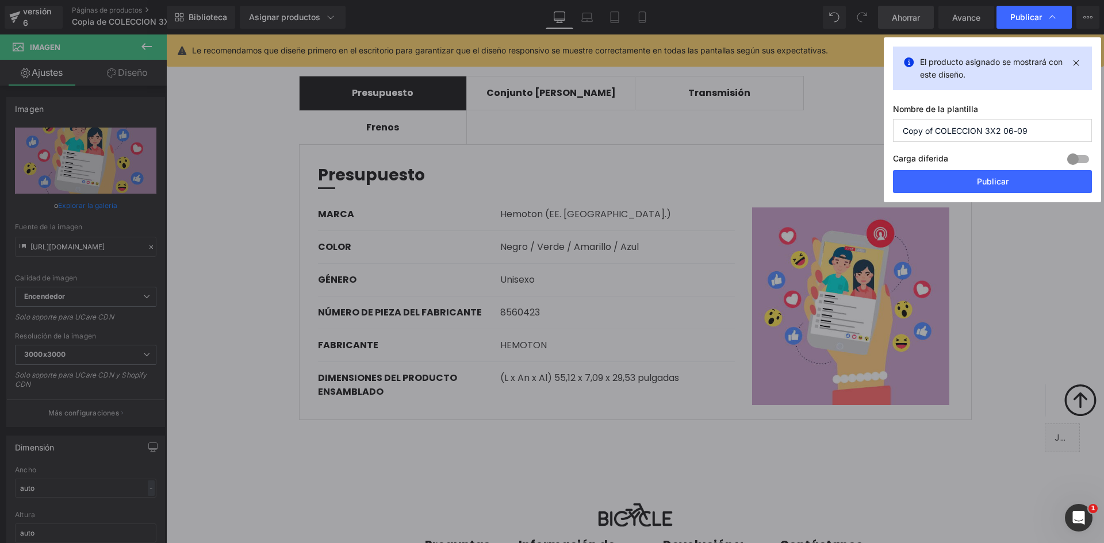
drag, startPoint x: 934, startPoint y: 131, endPoint x: 849, endPoint y: 126, distance: 85.2
click at [849, 126] on div "Publicar El producto asignado se mostrará con este diseño. Nombre de la plantil…" at bounding box center [552, 271] width 1104 height 543
type input "COLECCION 3X2 06-09"
click at [997, 184] on font "Publicar" at bounding box center [993, 181] width 32 height 10
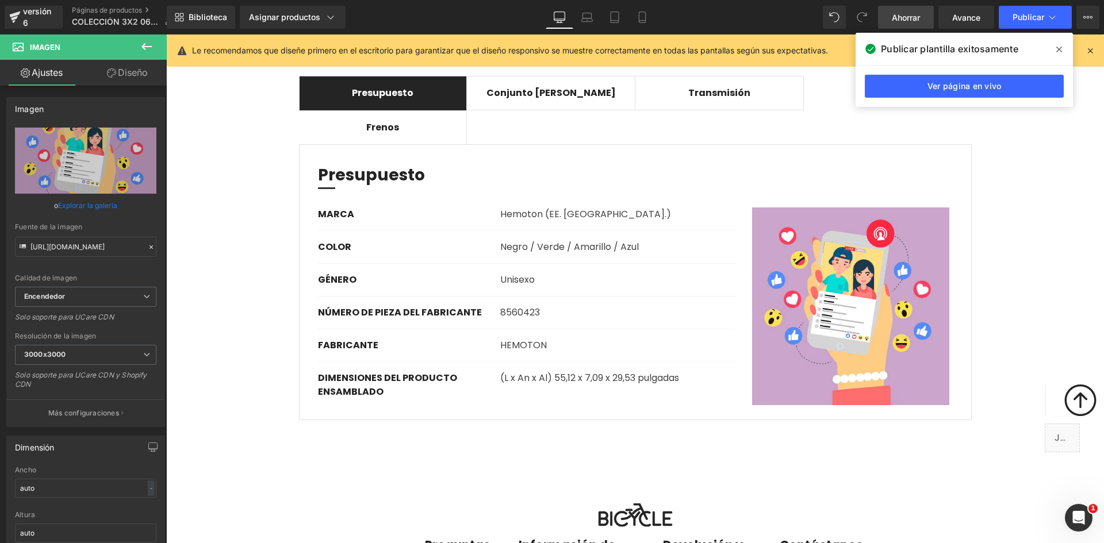
click at [1058, 48] on icon at bounding box center [1059, 50] width 6 height 6
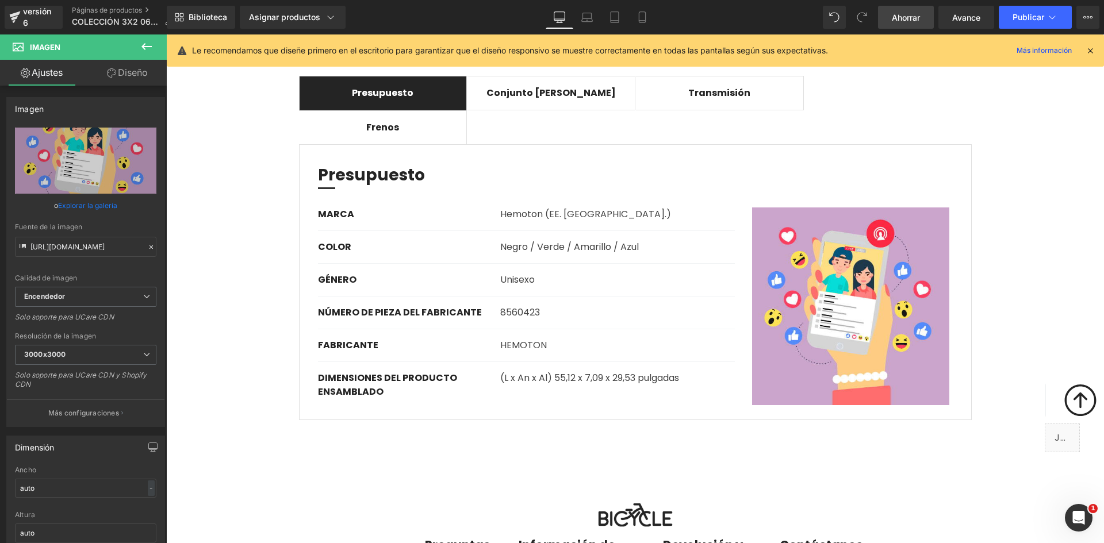
click at [146, 47] on icon at bounding box center [146, 46] width 10 height 7
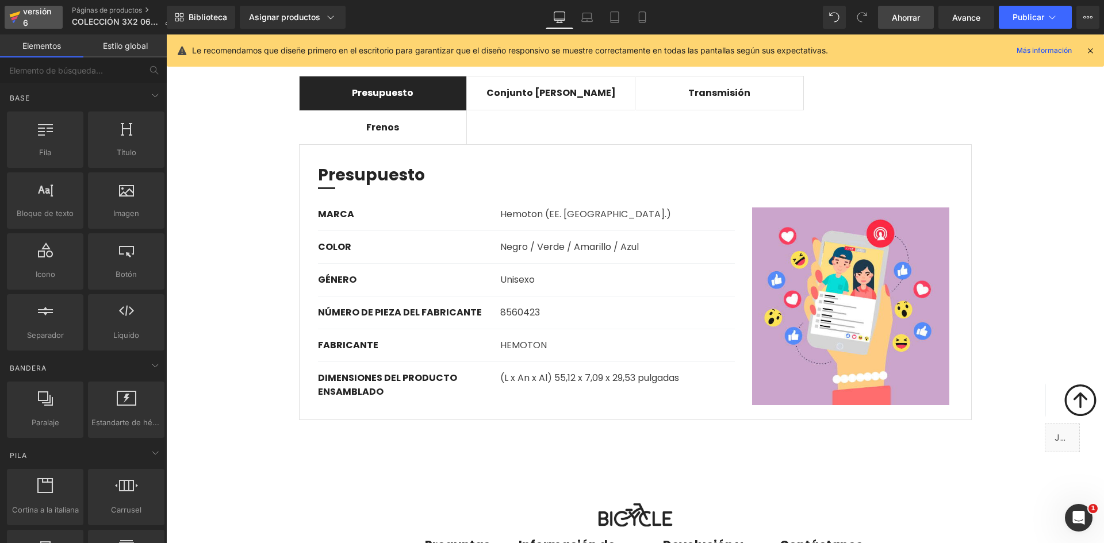
click at [32, 18] on div "versión 6" at bounding box center [38, 17] width 35 height 26
